Goal: Task Accomplishment & Management: Complete application form

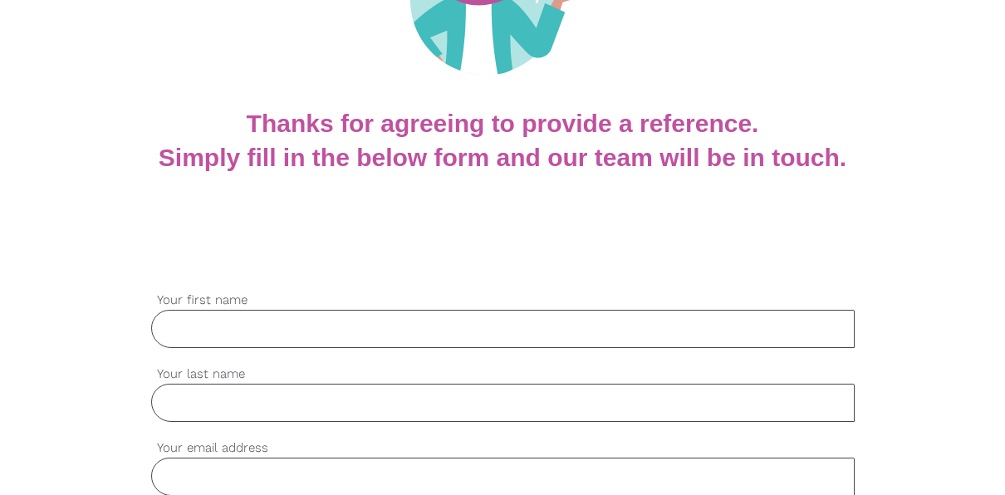
scroll to position [332, 0]
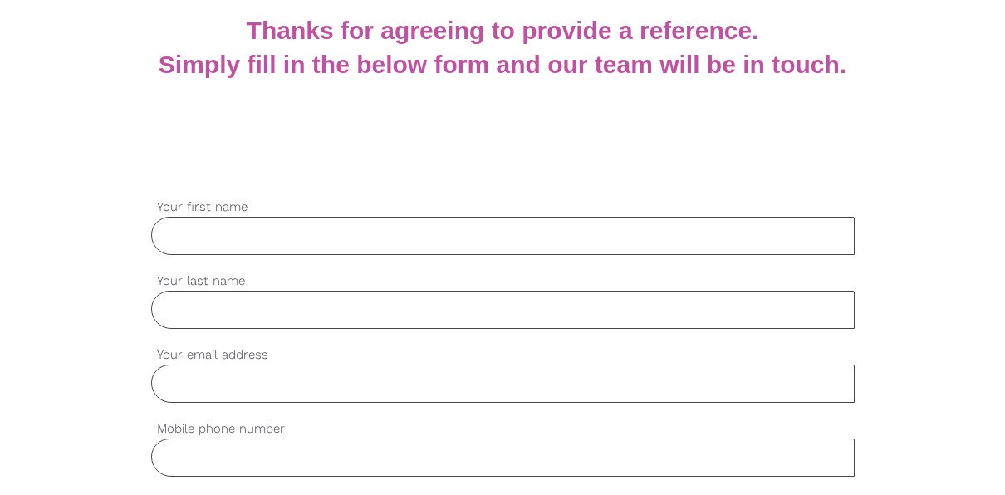
click at [237, 239] on input "Your first name" at bounding box center [502, 236] width 703 height 38
type input "[PERSON_NAME]"
type input "[DATE] to [DATE]"
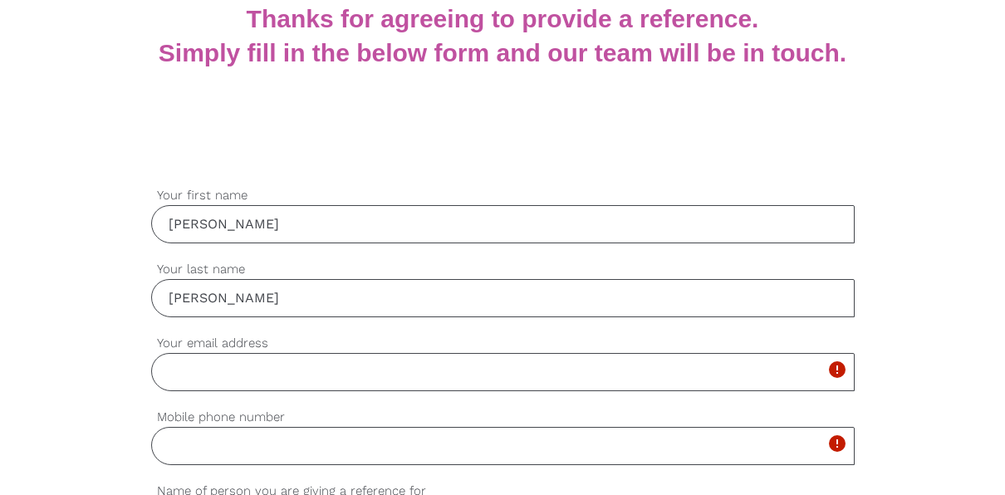
scroll to position [415, 0]
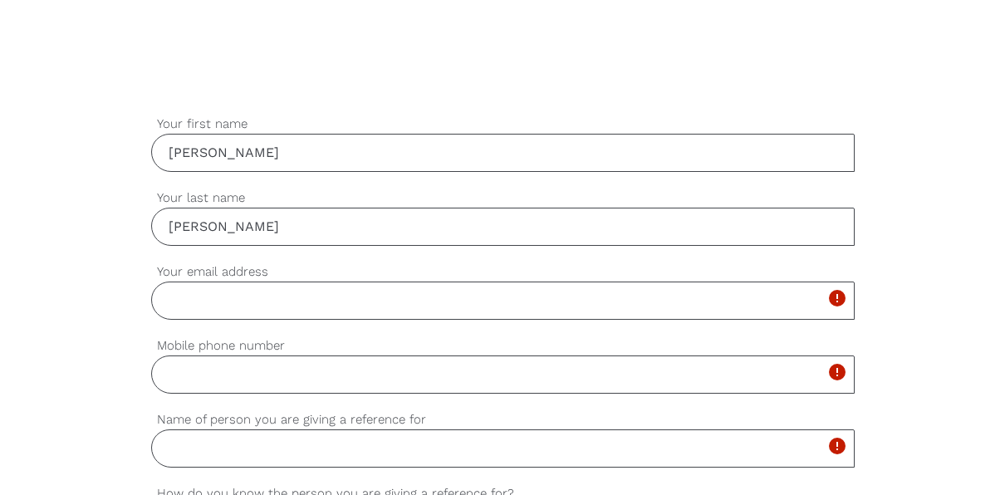
click at [218, 309] on input "Your email address" at bounding box center [502, 300] width 703 height 38
type input "[PERSON_NAME][EMAIL_ADDRESS][PERSON_NAME][DOMAIN_NAME]"
type input "0404039282"
type input "[PERSON_NAME]"
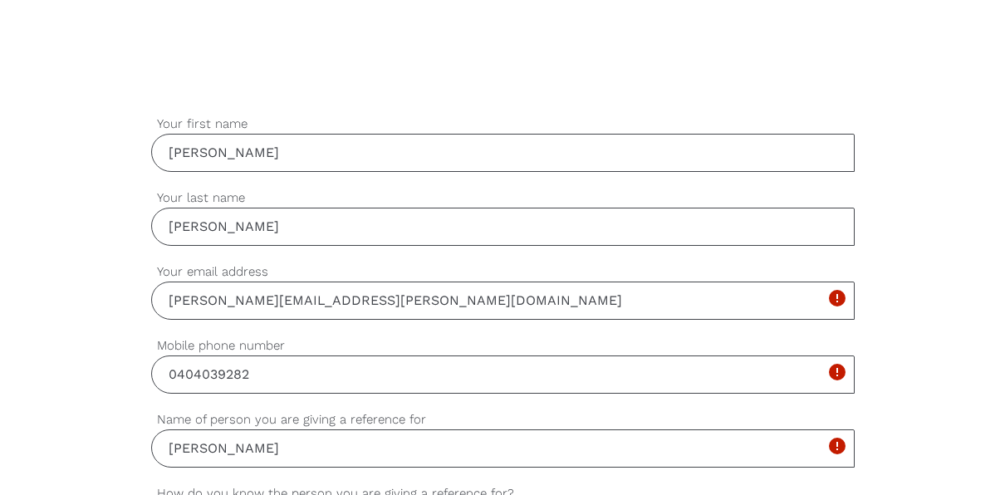
type input "Gateway Training Academy Pty Ltd"
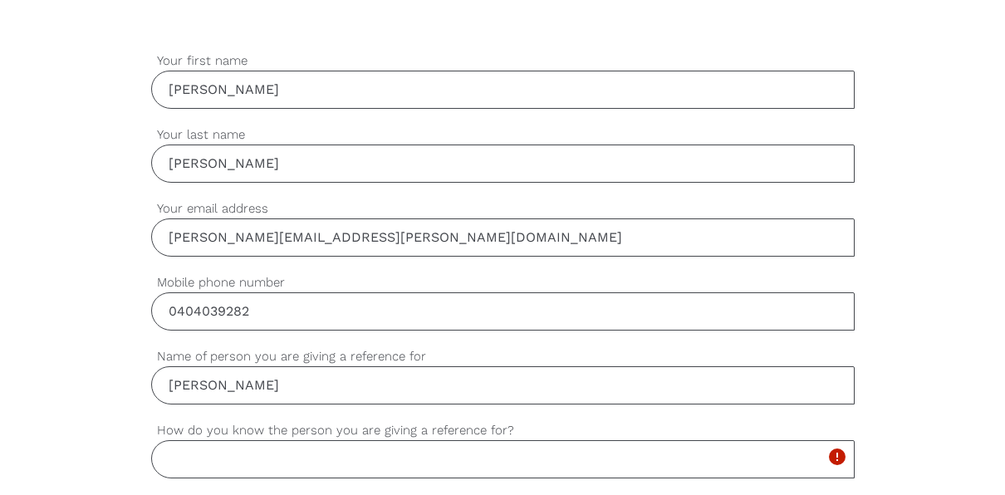
scroll to position [581, 0]
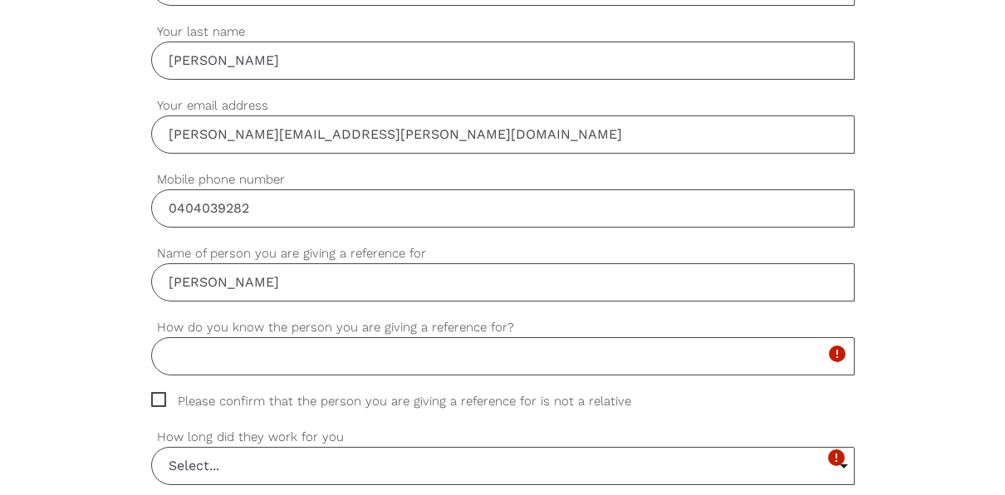
drag, startPoint x: 292, startPoint y: 281, endPoint x: 60, endPoint y: 297, distance: 233.0
type input "[PERSON_NAME]"
click at [216, 345] on input "How do you know the person you are giving a reference for?" at bounding box center [502, 356] width 703 height 38
type input "q"
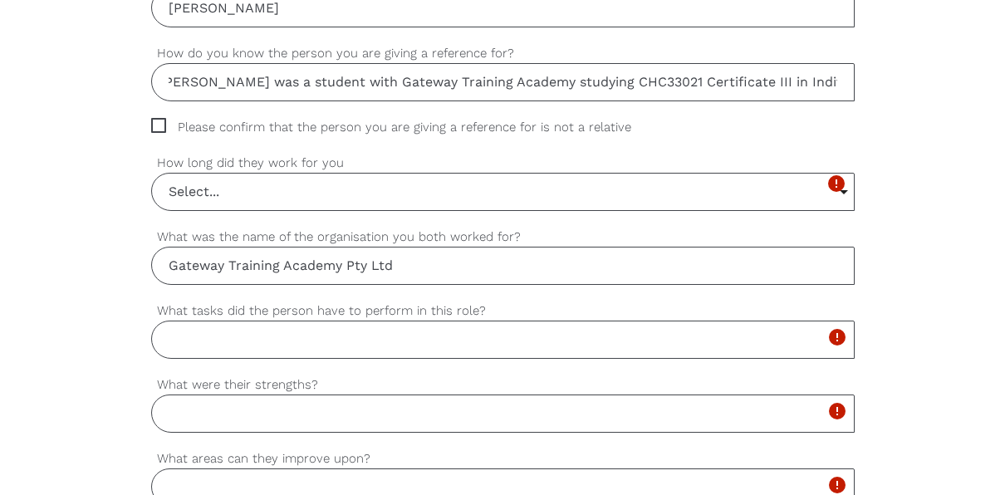
scroll to position [830, 0]
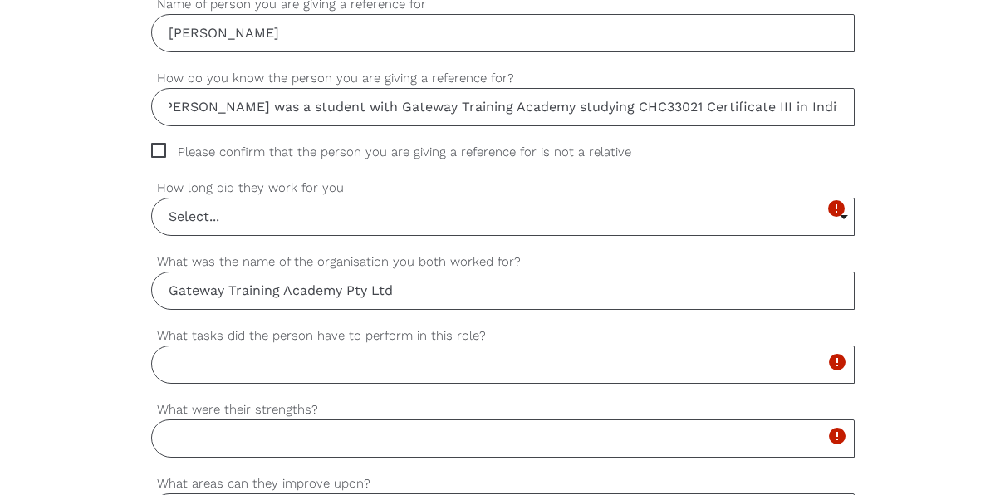
type input "Qi was a student with Gateway Training Academy studying CHC33021 Certificate II…"
click at [161, 149] on span "Please confirm that the person you are giving a reference for is not a relative" at bounding box center [406, 152] width 511 height 19
click at [161, 149] on input "Please confirm that the person you are giving a reference for is not a relative" at bounding box center [156, 148] width 11 height 11
checkbox input "true"
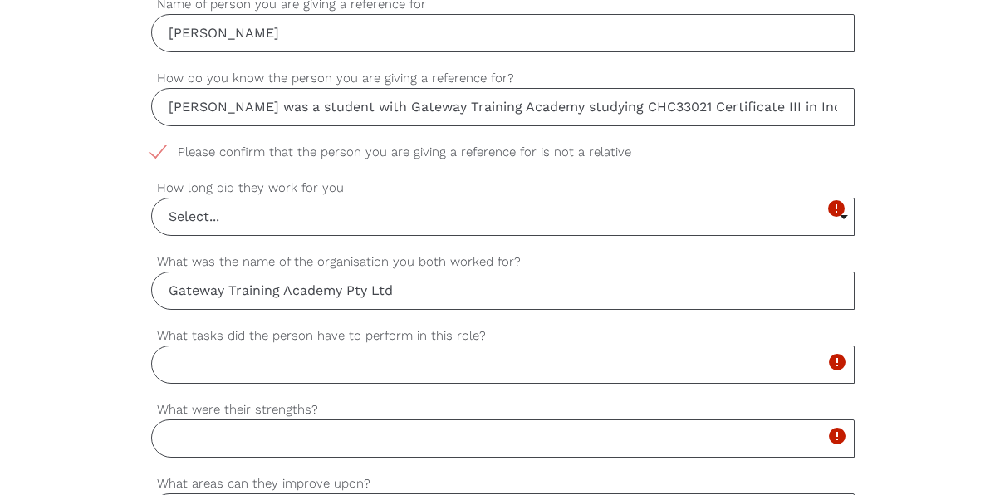
click at [253, 208] on input "Select..." at bounding box center [503, 216] width 702 height 37
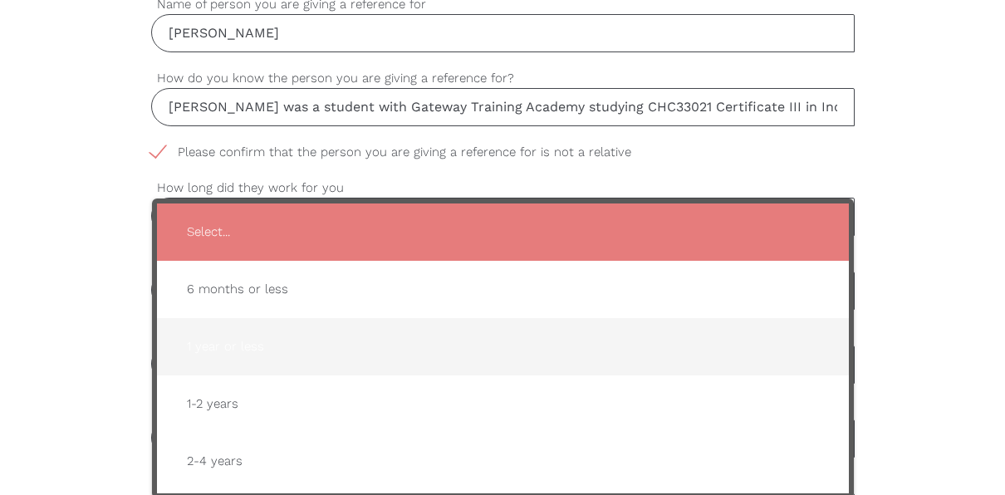
click at [257, 342] on span "1 year or less" at bounding box center [503, 346] width 659 height 41
type input "1 year or less"
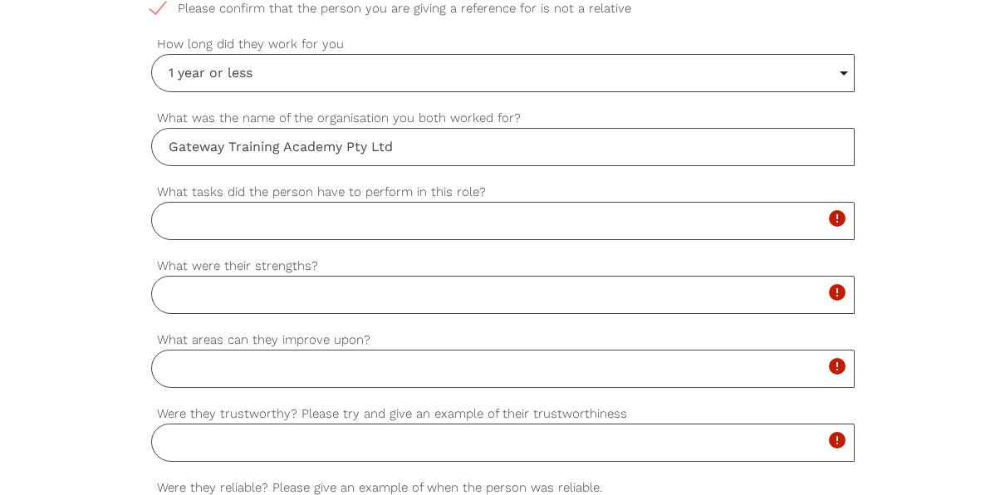
scroll to position [996, 0]
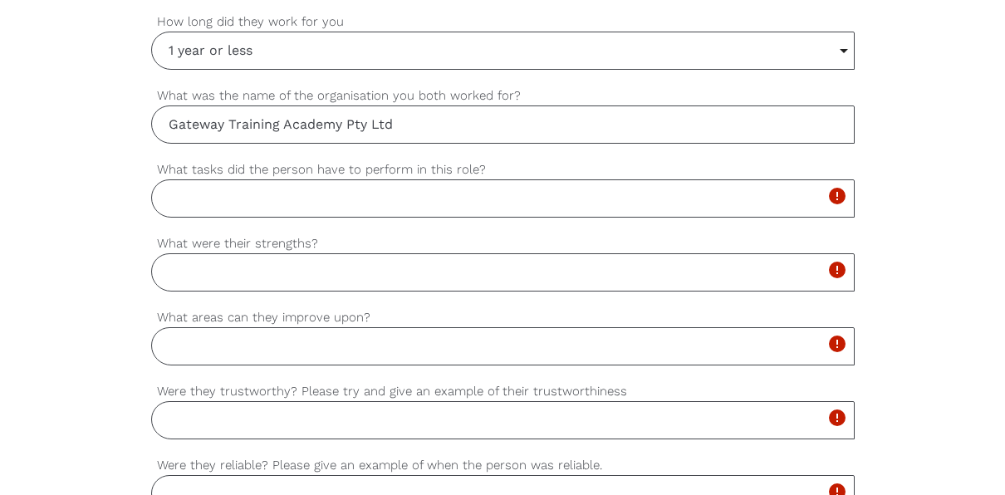
click at [192, 191] on input "What tasks did the person have to perform in this role?" at bounding box center [502, 198] width 703 height 38
type input "[PERSON_NAME] attended"
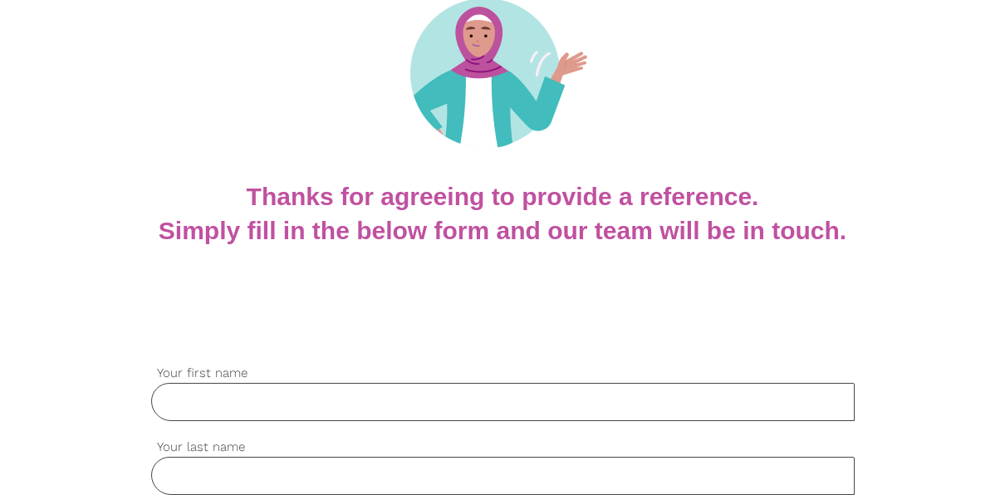
scroll to position [249, 0]
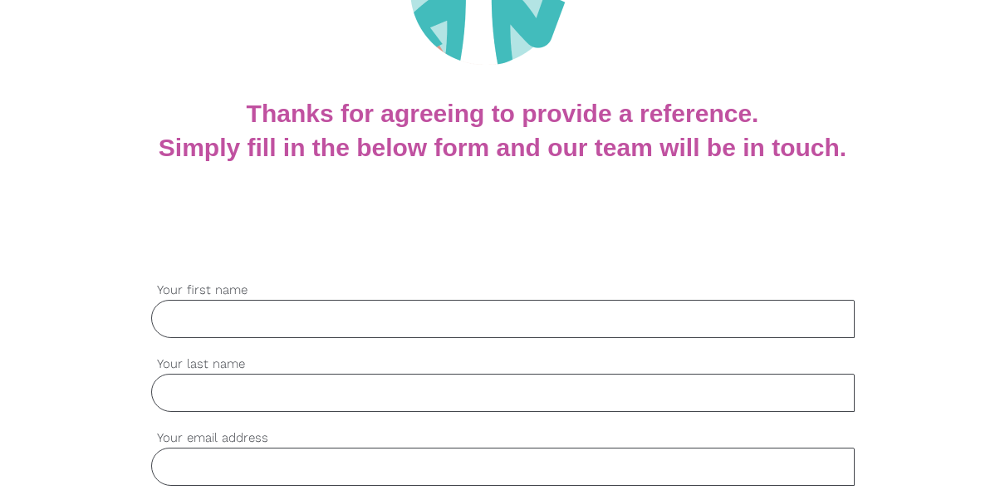
click at [195, 306] on input "Your first name" at bounding box center [502, 319] width 703 height 38
type input "[PERSON_NAME]"
type input "[DATE] to [DATE]"
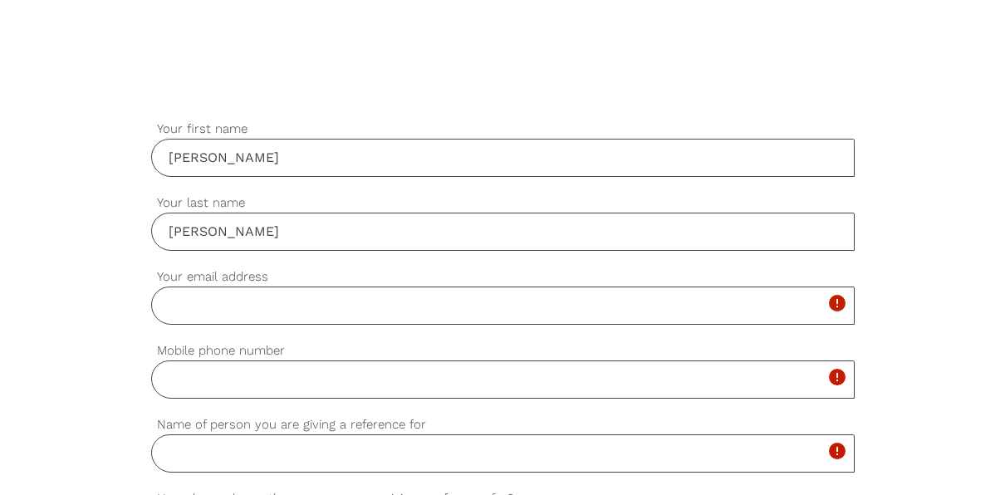
scroll to position [415, 0]
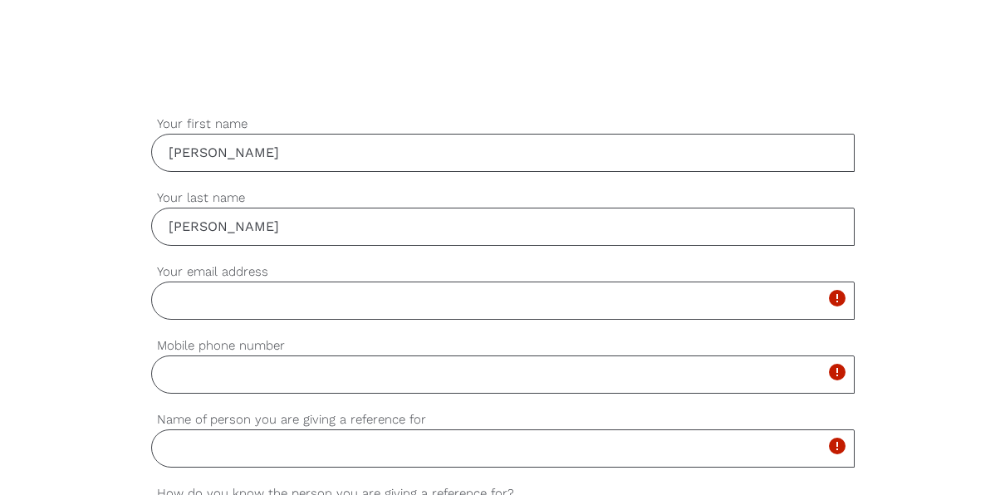
click at [198, 309] on input "Your email address" at bounding box center [502, 300] width 703 height 38
type input "[PERSON_NAME][EMAIL_ADDRESS][PERSON_NAME][DOMAIN_NAME]"
type input "0404039282"
type input "[PERSON_NAME]"
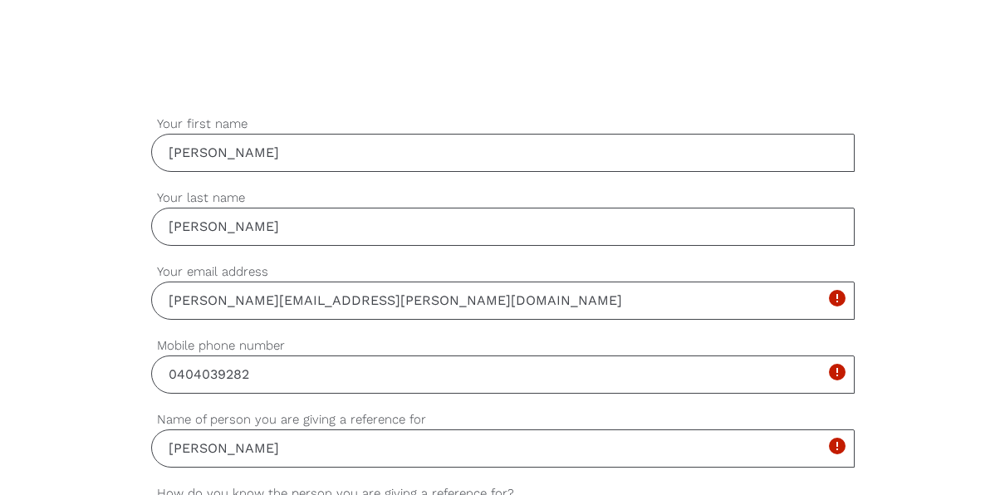
type input "Gateway Training Academy Pty Ltd"
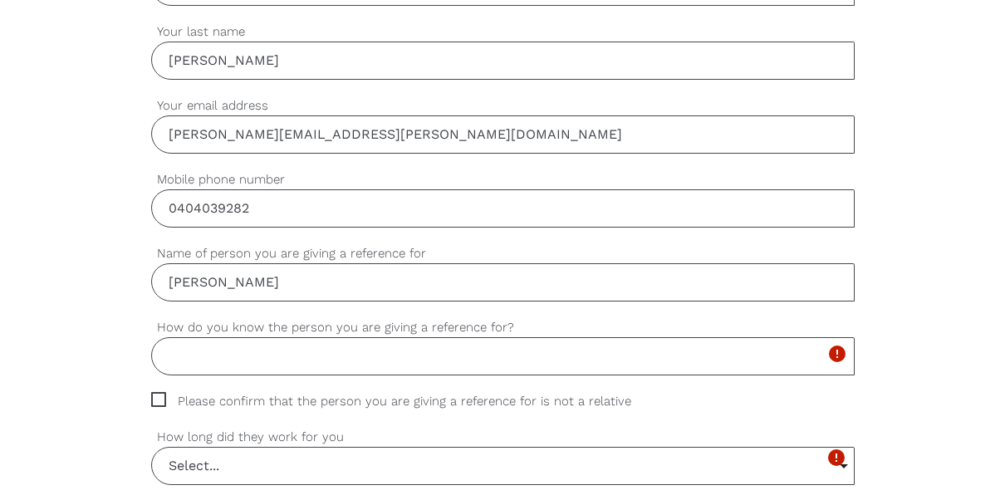
drag, startPoint x: 293, startPoint y: 284, endPoint x: 92, endPoint y: 263, distance: 202.0
type input "[PERSON_NAME]"
click at [263, 361] on input "How do you know the person you are giving a reference for?" at bounding box center [502, 356] width 703 height 38
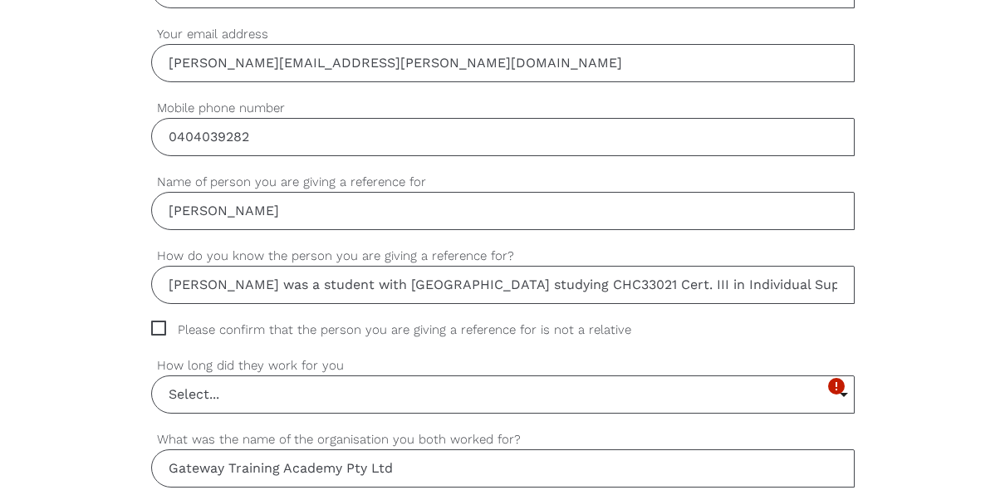
scroll to position [747, 0]
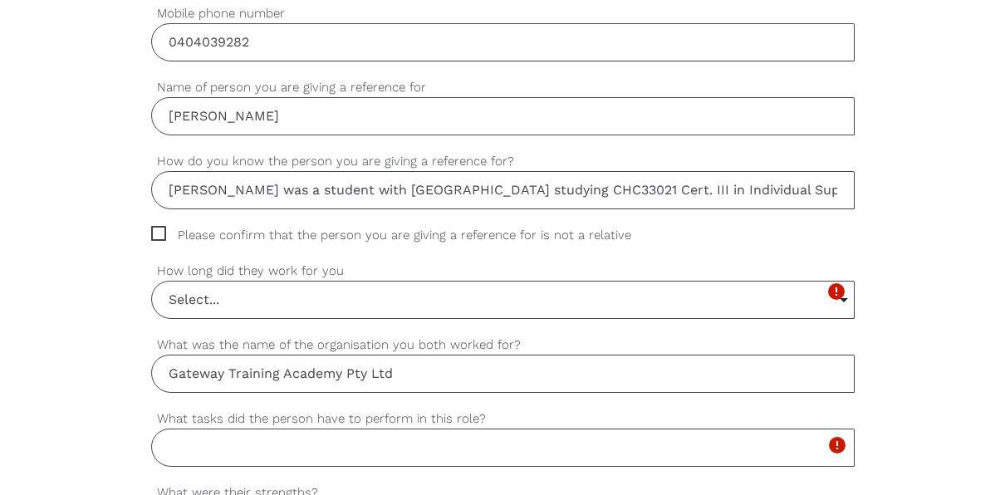
type input "[PERSON_NAME] was a student with [GEOGRAPHIC_DATA] studying CHC33021 Cert. III …"
click at [156, 231] on span "Please confirm that the person you are giving a reference for is not a relative" at bounding box center [406, 235] width 511 height 19
click at [156, 231] on input "Please confirm that the person you are giving a reference for is not a relative" at bounding box center [156, 231] width 11 height 11
checkbox input "true"
click at [241, 286] on input "Select..." at bounding box center [503, 299] width 702 height 37
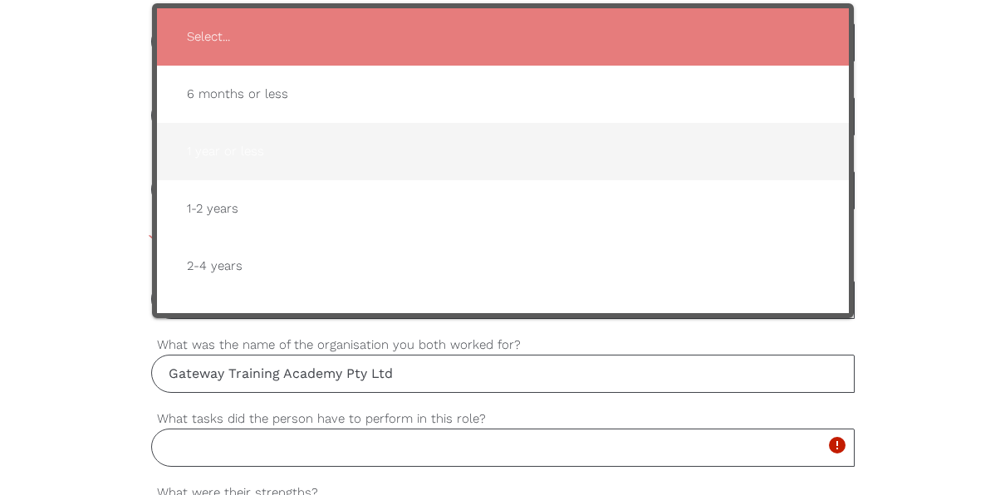
click at [220, 153] on span "1 year or less" at bounding box center [503, 151] width 659 height 41
type input "1 year or less"
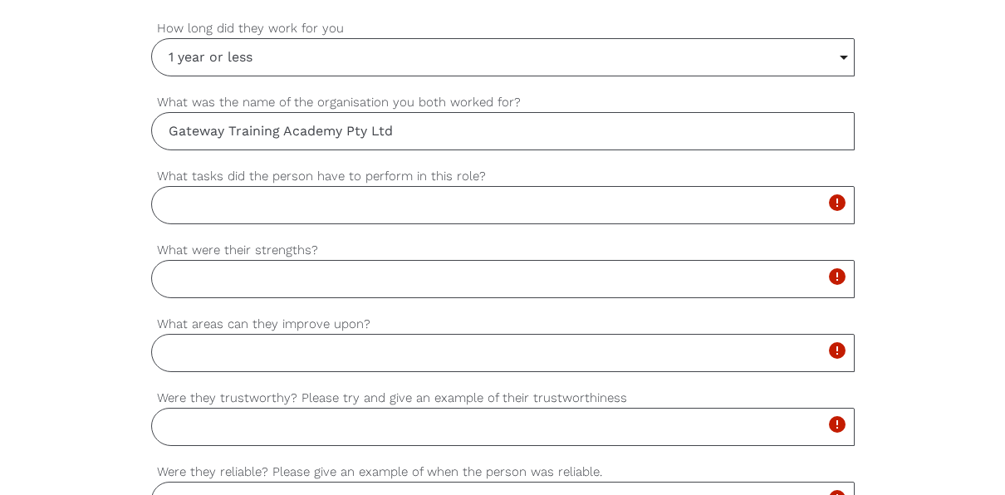
scroll to position [1079, 0]
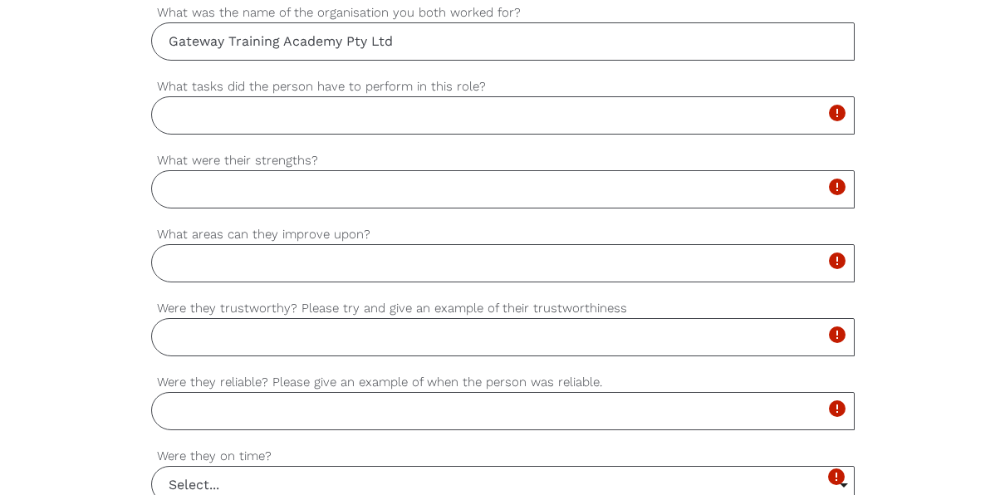
click at [218, 108] on input "What tasks did the person have to perform in this role?" at bounding box center [502, 115] width 703 height 38
click at [247, 103] on input "[PERSON_NAME] attended classroom based" at bounding box center [502, 115] width 703 height 38
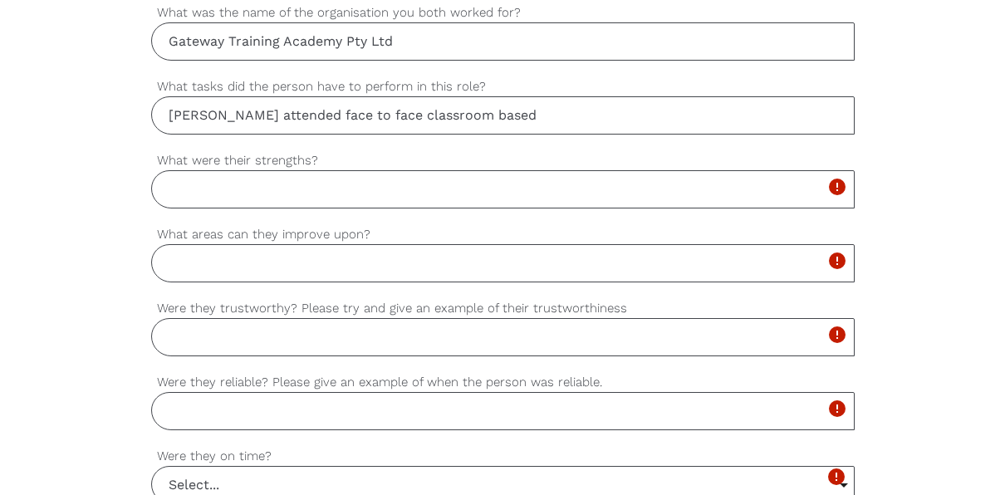
click at [458, 110] on input "[PERSON_NAME] attended face to face classroom based" at bounding box center [502, 115] width 703 height 38
click at [511, 114] on input "[PERSON_NAME] attended face to face classroom-based learning" at bounding box center [502, 115] width 703 height 38
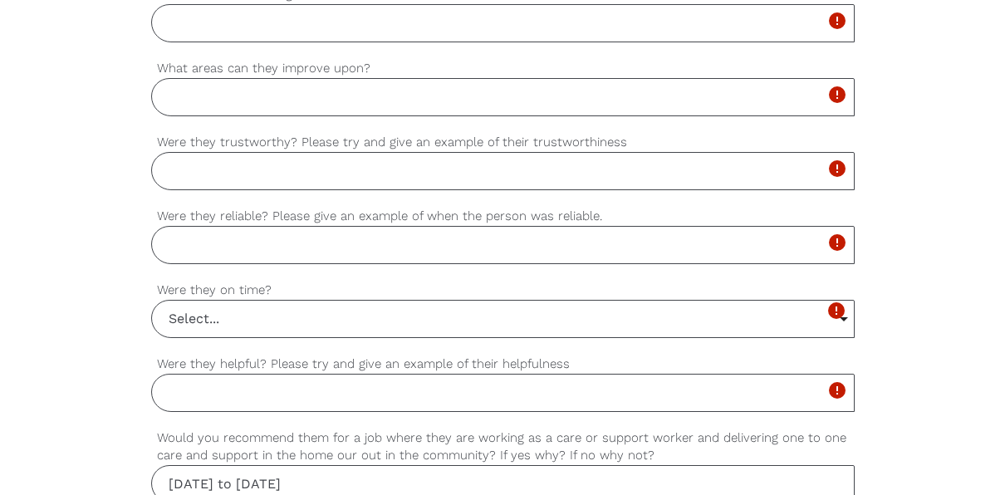
scroll to position [913, 0]
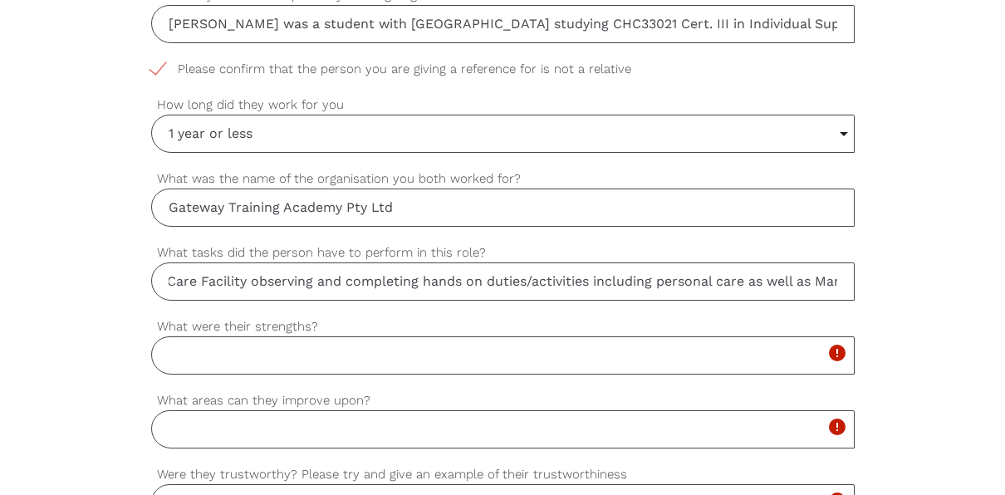
click at [164, 269] on input "[PERSON_NAME] attended face to face classroom-based learning, she successfully …" at bounding box center [502, 281] width 703 height 38
click at [844, 286] on input "[PERSON_NAME] attended face to face classroom-based learning, she successfully …" at bounding box center [502, 281] width 703 height 38
type input "[PERSON_NAME] attended face to face classroom-based learning, she successfully …"
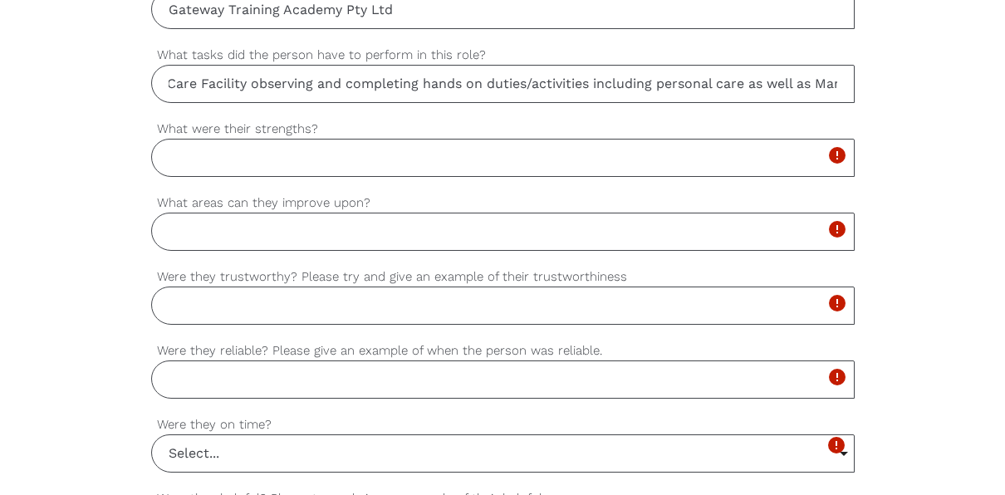
scroll to position [0, 0]
click at [218, 148] on input "What were their strengths?" at bounding box center [502, 158] width 703 height 38
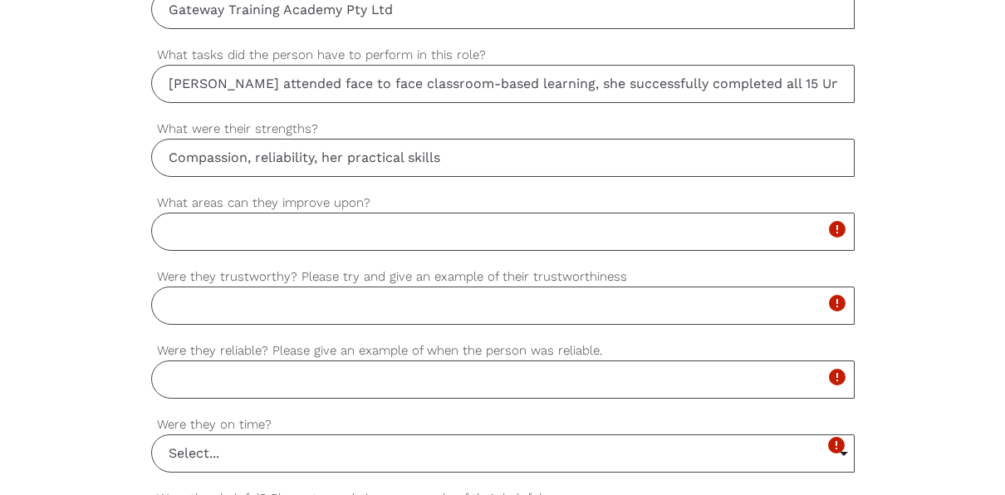
click at [345, 145] on input "Compassion, reliability, her practical skills" at bounding box center [502, 158] width 703 height 38
click at [417, 151] on input "Compassion, reliability, practical skills" at bounding box center [502, 158] width 703 height 38
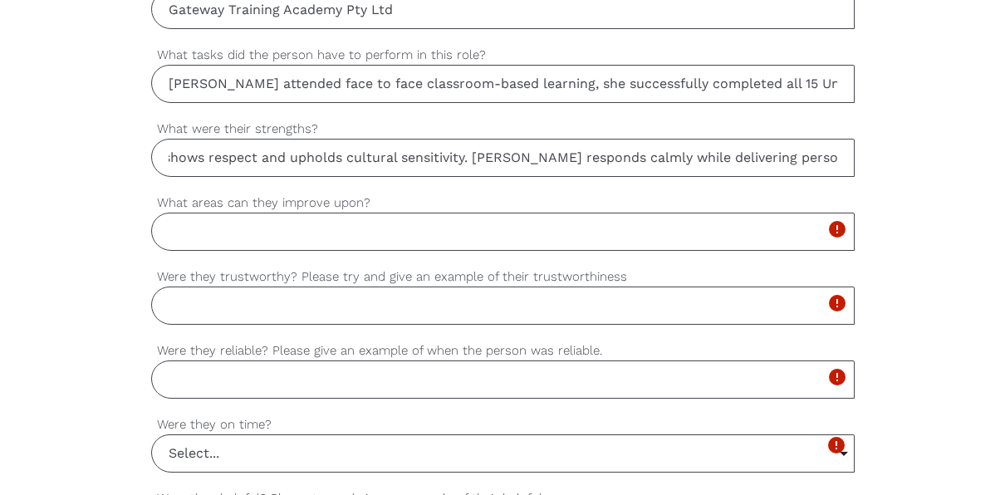
scroll to position [0, 590]
type input "Compassion, reliability, practical skills, communication, empathy, is a active …"
click at [207, 229] on input "What areas can they improve upon?" at bounding box center [502, 232] width 703 height 38
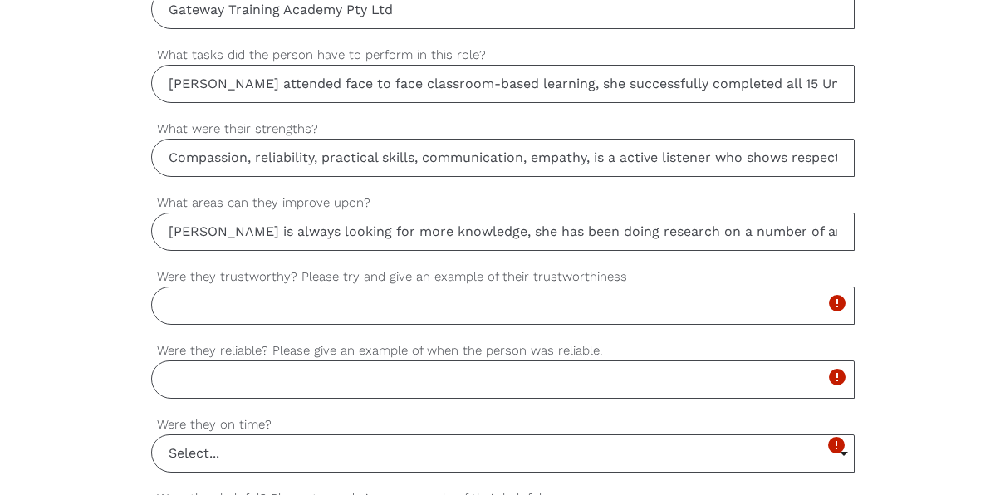
click at [841, 226] on input "[PERSON_NAME] is always looking for more knowledge, she has been doing research…" at bounding box center [502, 232] width 703 height 38
type input "[PERSON_NAME] is always looking for more knowledge, she has been doing research…"
click at [213, 301] on input "Were they trustworthy? Please try and give an example of their trustworthiness" at bounding box center [502, 305] width 703 height 38
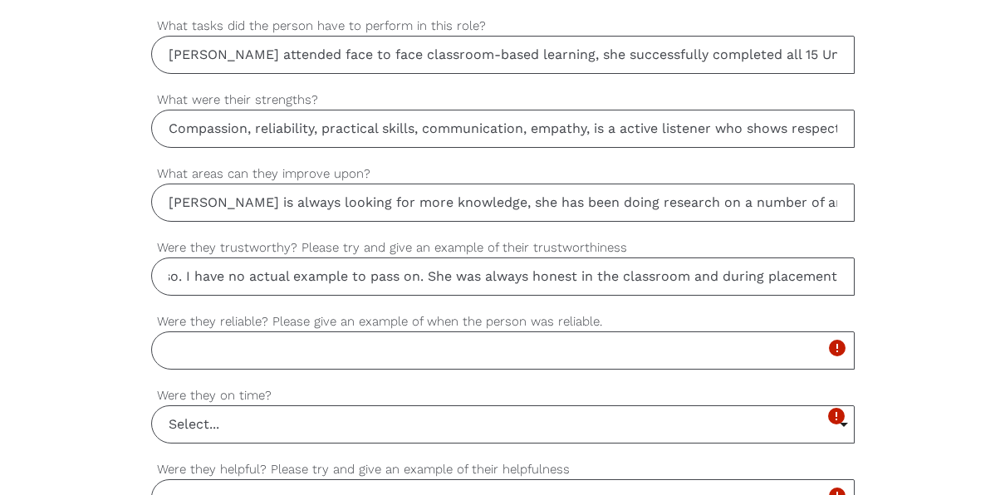
scroll to position [1277, 0]
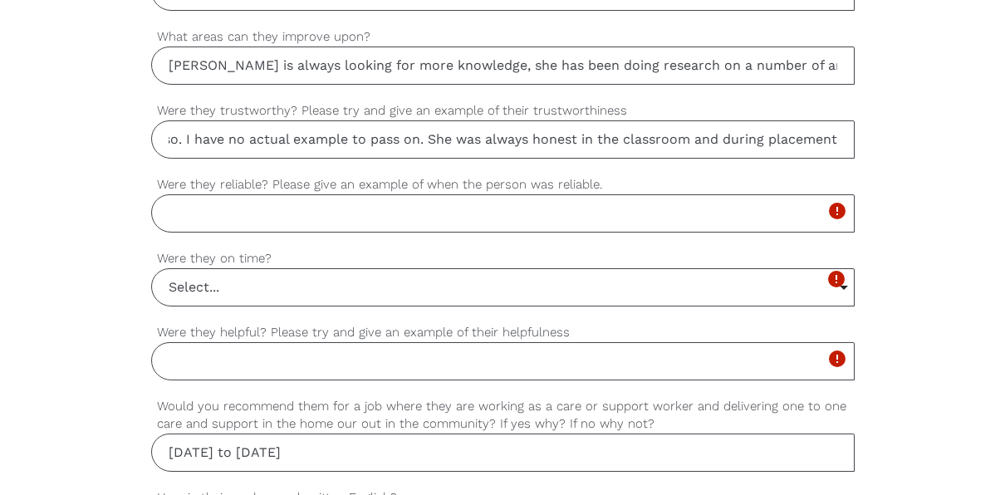
type input "I believe so. I have no actual example to pass on. She was always honest in the…"
click at [188, 213] on input "Were they reliable? Please give an example of when the person was reliable." at bounding box center [502, 213] width 703 height 38
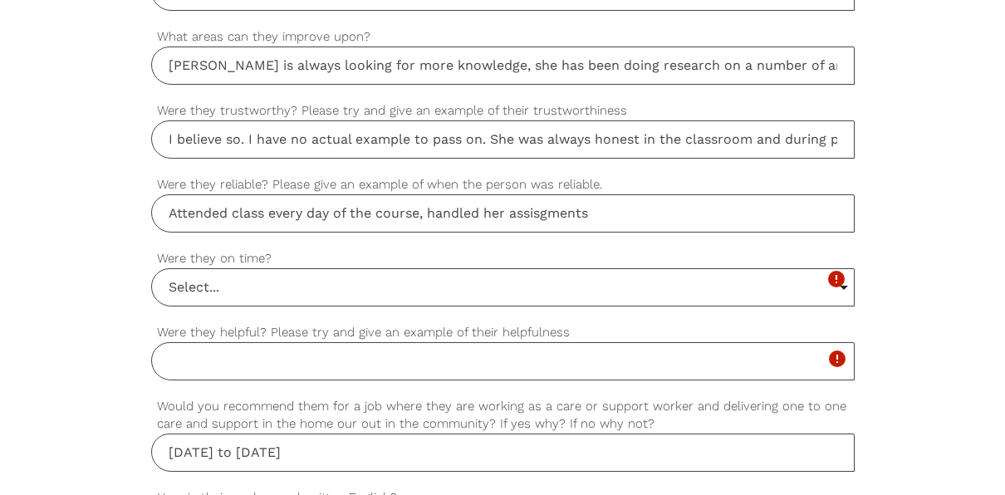
drag, startPoint x: 277, startPoint y: 218, endPoint x: 555, endPoint y: 206, distance: 278.4
click at [431, 203] on input "Attended class every day of the course, handled her assignments in a timely man…" at bounding box center [502, 213] width 703 height 38
click at [589, 198] on input "Attended class every day of the course, completed and handled her assignments i…" at bounding box center [502, 213] width 703 height 38
click at [841, 204] on input "Attended class every day of the course, completed and handled in her assignment…" at bounding box center [502, 213] width 703 height 38
click at [838, 204] on input "Attended class every day of the course, completed and handled in her assignment…" at bounding box center [502, 213] width 703 height 38
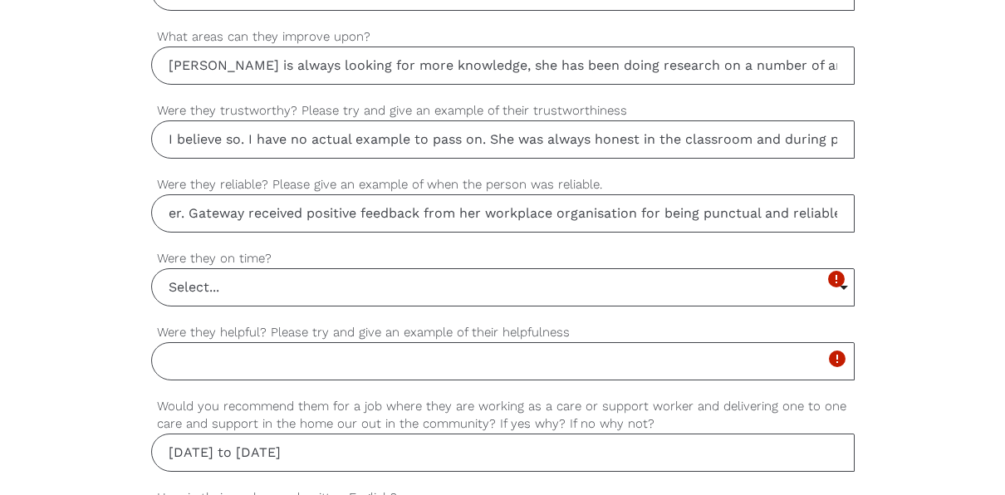
scroll to position [0, 659]
type input "Attended class every day of the course, completed and handled in her assignment…"
click at [247, 281] on input "Select..." at bounding box center [503, 287] width 702 height 37
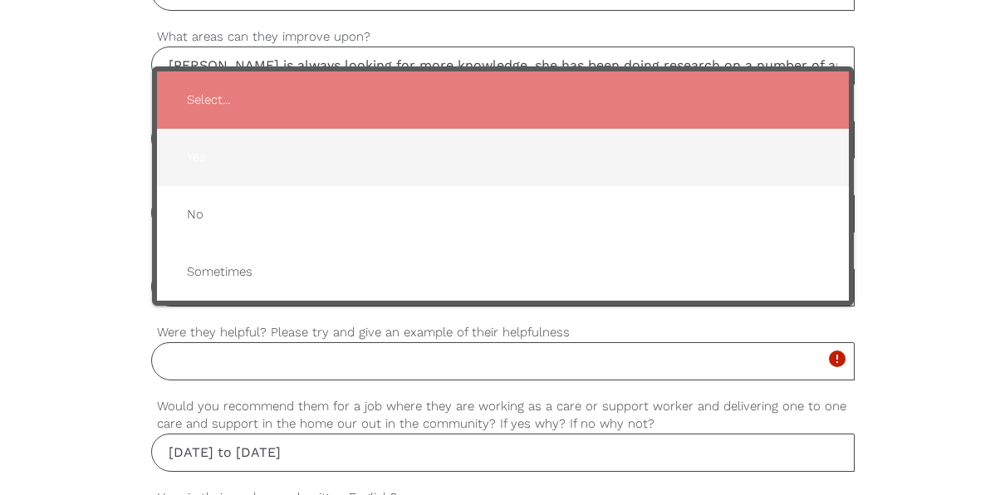
click at [202, 148] on span "Yes" at bounding box center [503, 157] width 659 height 41
type input "Yes"
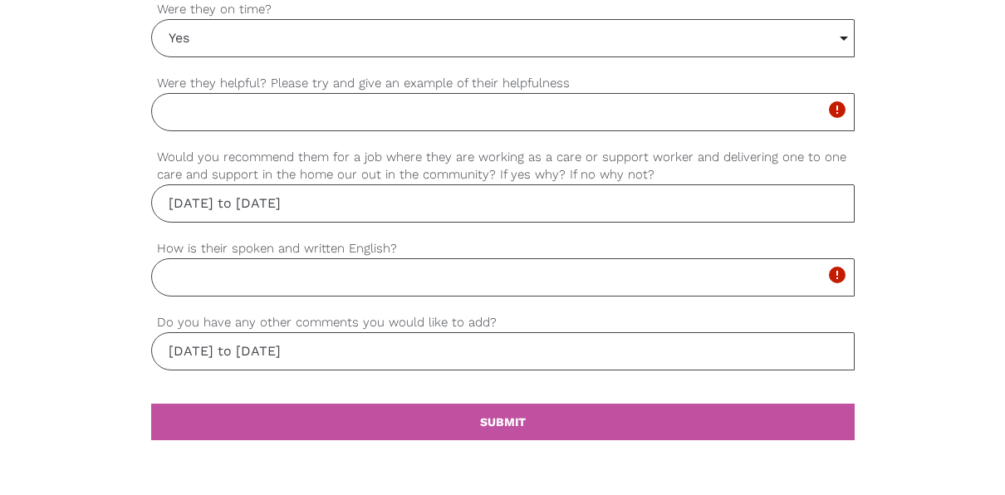
scroll to position [1443, 0]
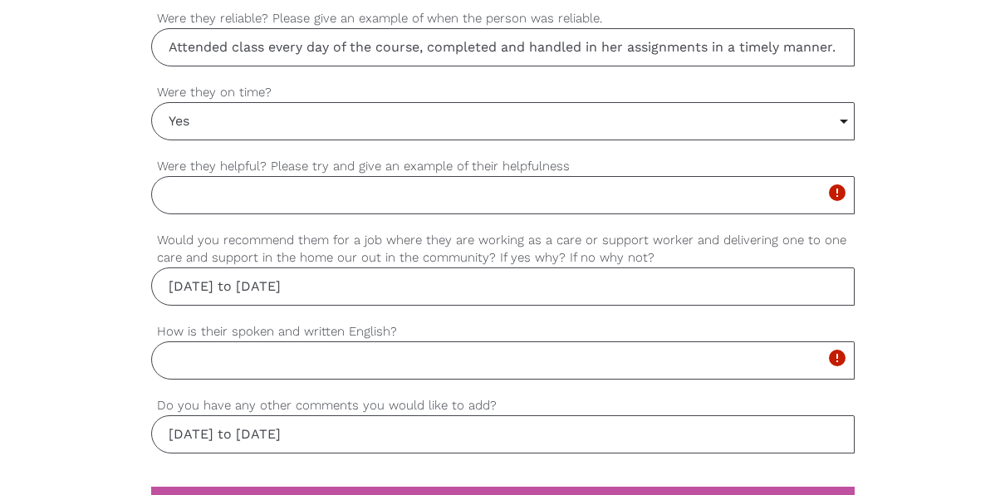
click at [193, 187] on input "Were they helpful? Please try and give an example of their helpfulness" at bounding box center [502, 195] width 703 height 38
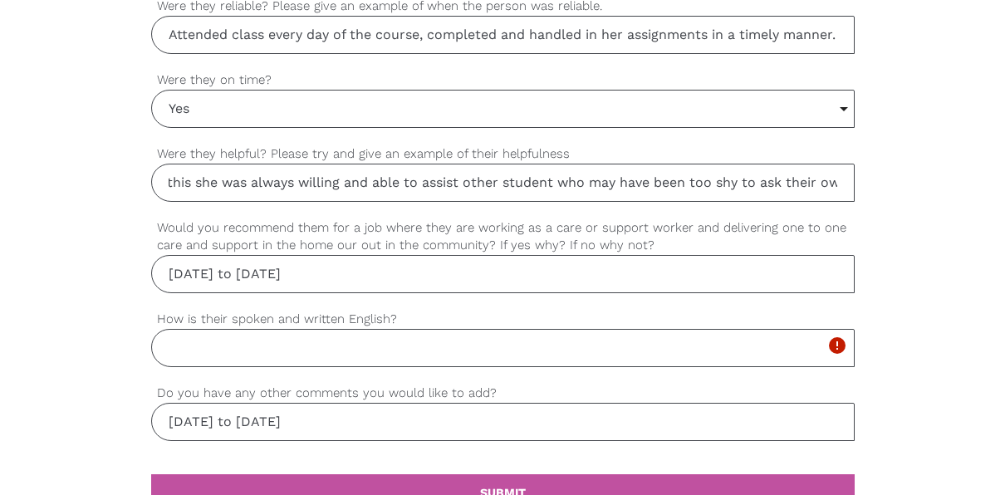
scroll to position [1526, 0]
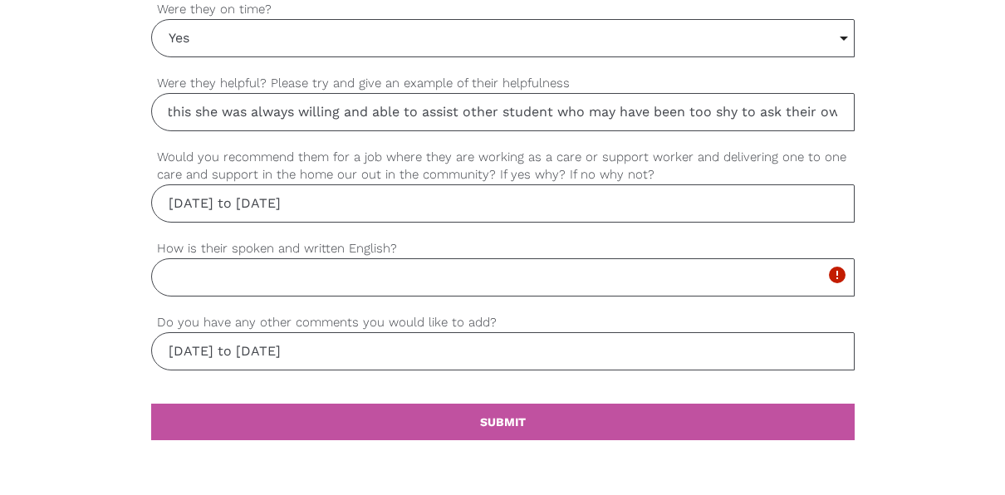
type input "[PERSON_NAME] has an enquiring mind and always asked questions to ensure she ha…"
click at [288, 196] on input "[DATE] to [DATE]" at bounding box center [502, 203] width 703 height 38
type input "M"
click at [390, 198] on input "Yes, without any hesitation. She" at bounding box center [502, 203] width 703 height 38
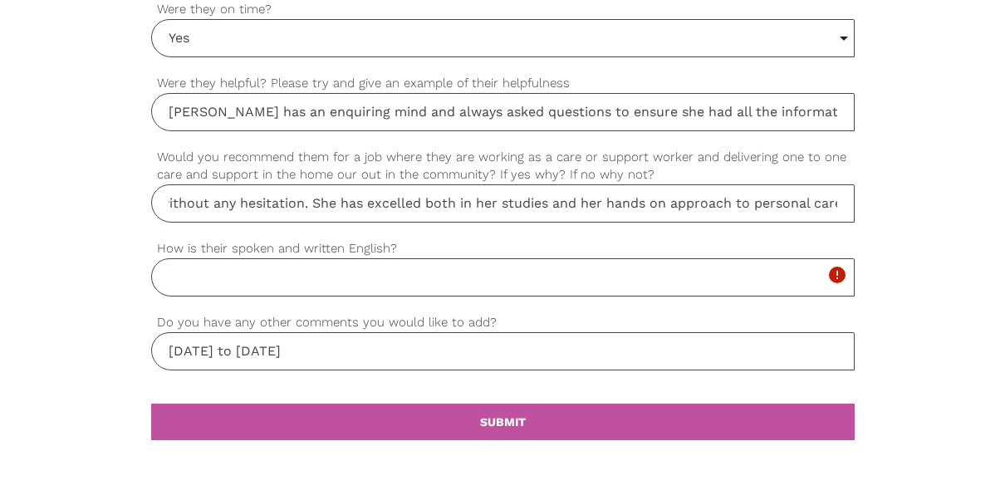
scroll to position [0, 45]
type input "Yes, without any hesitation. She has excelled both in her studies and her hands…"
click at [291, 271] on input "How is their spoken and written English?" at bounding box center [502, 277] width 703 height 38
click at [250, 271] on input "Very good. written" at bounding box center [502, 277] width 703 height 38
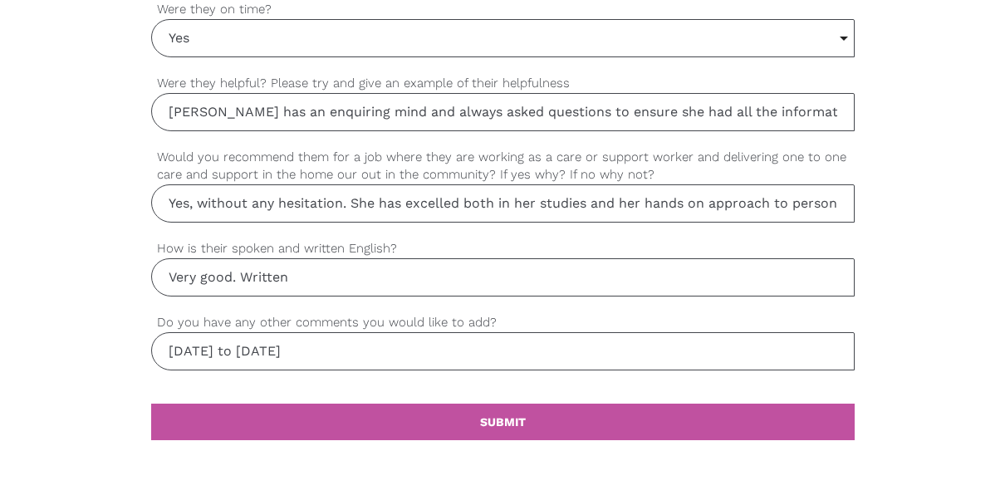
click at [301, 274] on input "Very good. Written" at bounding box center [502, 277] width 703 height 38
type input "Very good. Written language is near and concise"
click at [304, 336] on input "[DATE] to [DATE]" at bounding box center [502, 351] width 703 height 38
type input "M"
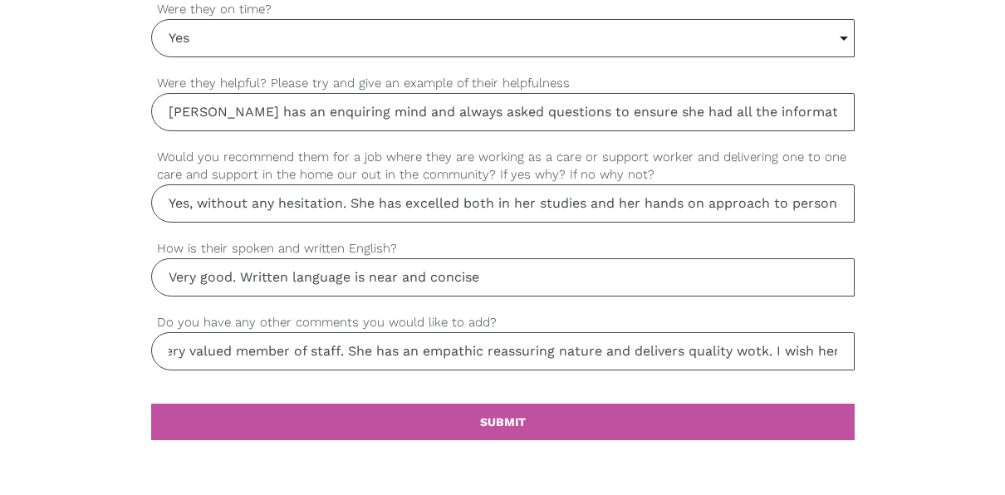
scroll to position [0, 339]
click at [840, 343] on input "I believe [PERSON_NAME] will go on to become a very valued member of staff. She…" at bounding box center [502, 351] width 703 height 38
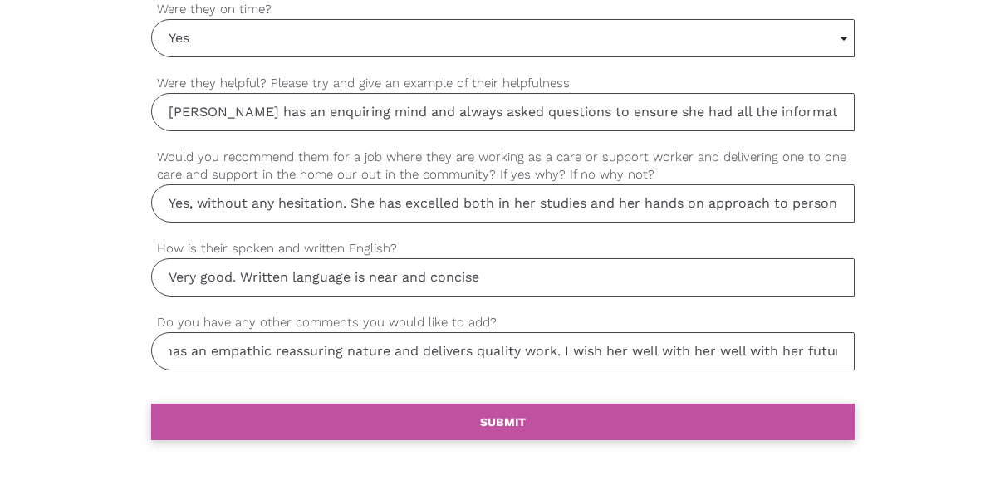
type input "I believe [PERSON_NAME] will go on to become a very valued member of staff. She…"
click at [508, 415] on b "SUBMIT" at bounding box center [503, 421] width 46 height 13
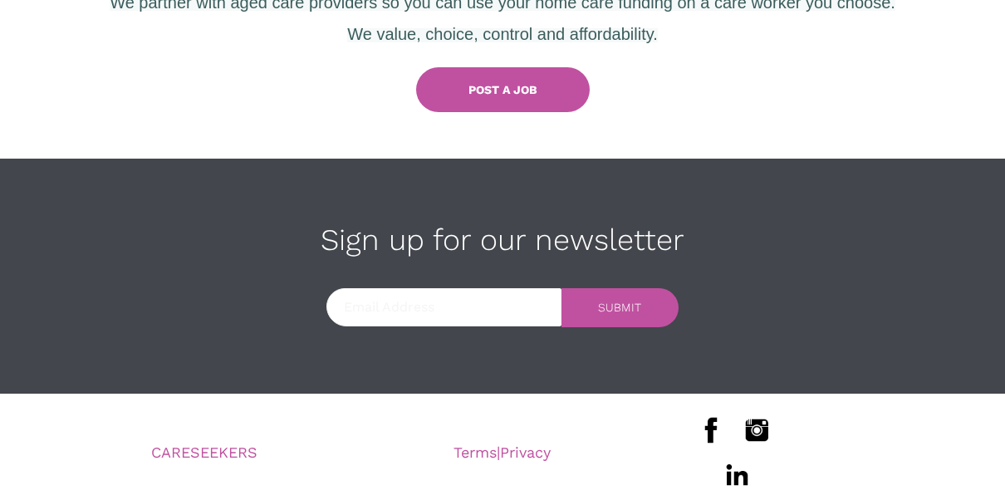
scroll to position [888, 0]
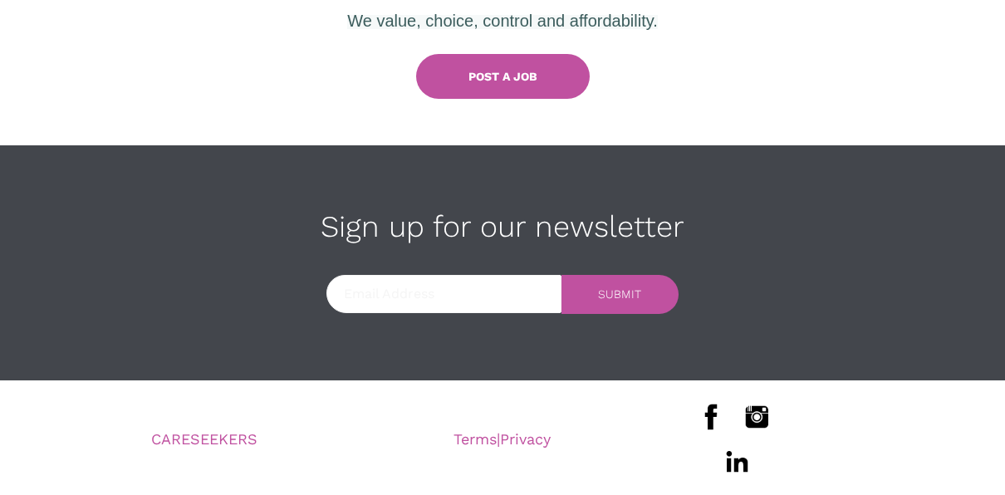
click at [434, 291] on input "email" at bounding box center [443, 294] width 234 height 38
type input "[PERSON_NAME][EMAIL_ADDRESS][PERSON_NAME][DOMAIN_NAME]"
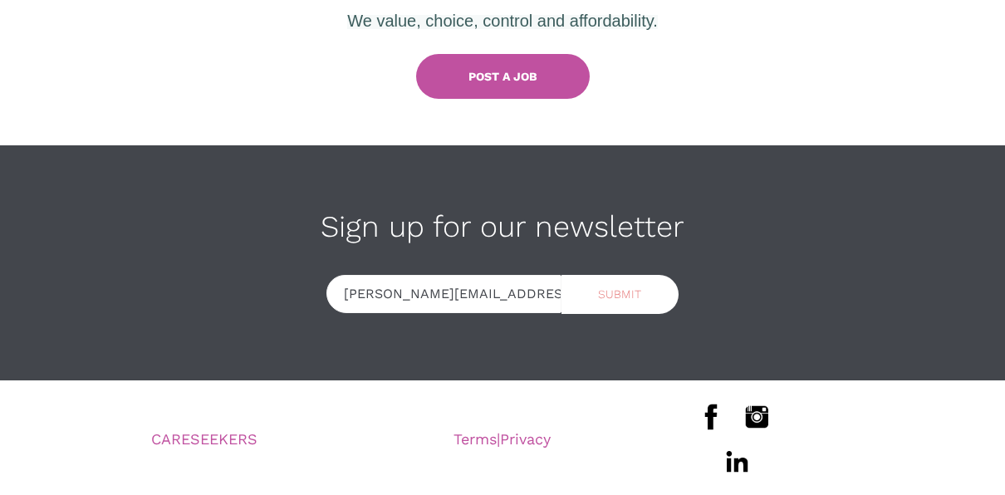
click at [634, 282] on link "settings SUBMIT" at bounding box center [619, 294] width 117 height 39
